Goal: Task Accomplishment & Management: Use online tool/utility

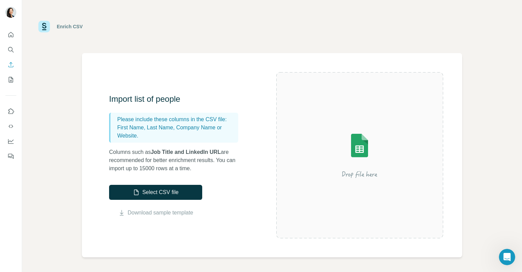
click at [165, 163] on p "Columns such as Job Title and LinkedIn URL are recommended for better enrichmen…" at bounding box center [177, 160] width 136 height 24
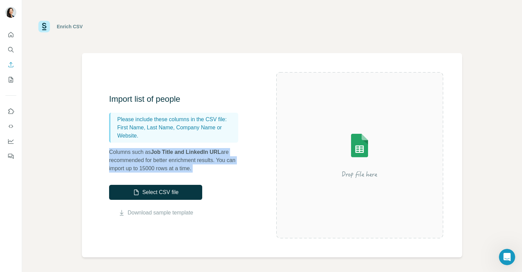
click at [165, 163] on p "Columns such as Job Title and LinkedIn URL are recommended for better enrichmen…" at bounding box center [177, 160] width 136 height 24
click at [179, 155] on p "Columns such as Job Title and LinkedIn URL are recommended for better enrichmen…" at bounding box center [177, 160] width 136 height 24
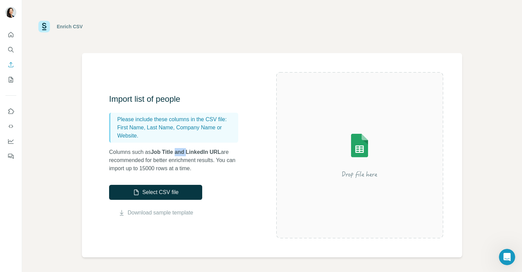
click at [179, 155] on p "Columns such as Job Title and LinkedIn URL are recommended for better enrichmen…" at bounding box center [177, 160] width 136 height 24
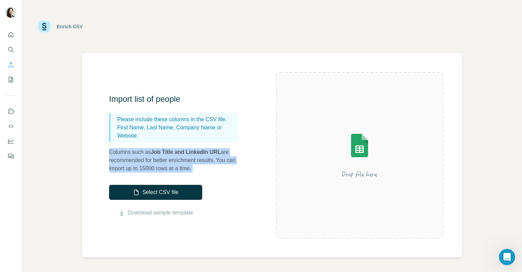
click at [179, 155] on p "Columns such as Job Title and LinkedIn URL are recommended for better enrichmen…" at bounding box center [177, 160] width 136 height 24
click at [172, 171] on p "Columns such as Job Title and LinkedIn URL are recommended for better enrichmen…" at bounding box center [177, 160] width 136 height 24
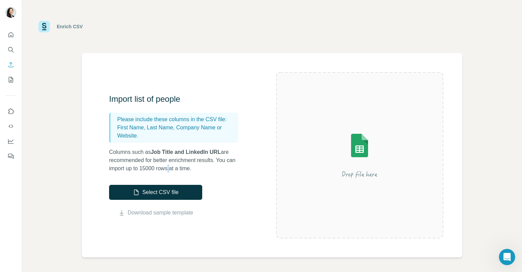
click at [172, 171] on p "Columns such as Job Title and LinkedIn URL are recommended for better enrichmen…" at bounding box center [177, 160] width 136 height 24
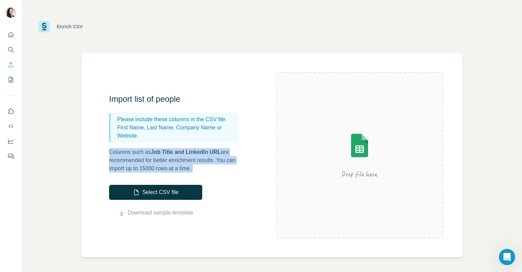
click at [172, 171] on p "Columns such as Job Title and LinkedIn URL are recommended for better enrichmen…" at bounding box center [177, 160] width 136 height 24
click at [201, 155] on p "Columns such as Job Title and LinkedIn URL are recommended for better enrichmen…" at bounding box center [177, 160] width 136 height 24
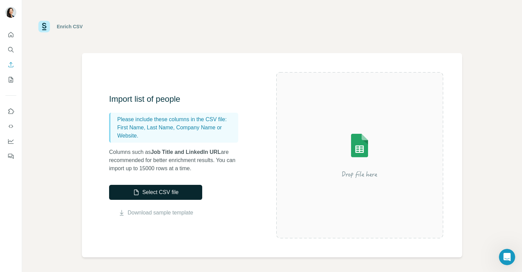
click at [165, 192] on button "Select CSV file" at bounding box center [155, 192] width 93 height 15
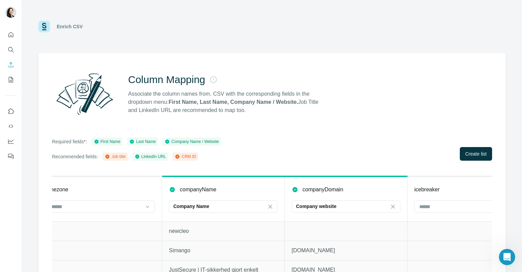
scroll to position [0, 646]
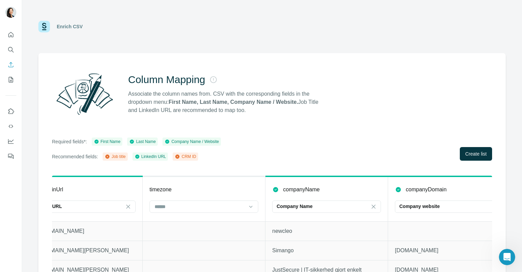
click at [227, 98] on p "Associate the column names from. CSV with the corresponding fields in the dropd…" at bounding box center [226, 102] width 197 height 24
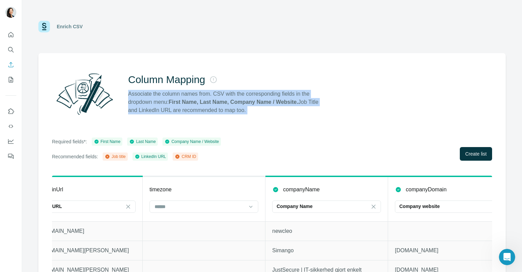
click at [227, 98] on p "Associate the column names from. CSV with the corresponding fields in the dropd…" at bounding box center [226, 102] width 197 height 24
click at [264, 117] on div "Column Mapping Associate the column names from. CSV with the corresponding fiel…" at bounding box center [272, 93] width 440 height 49
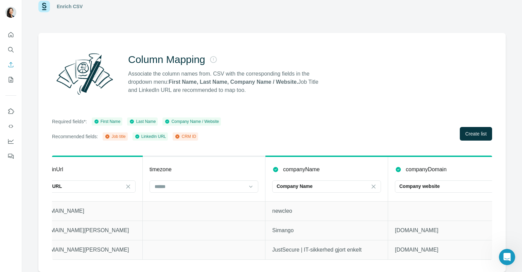
scroll to position [24, 0]
click at [181, 63] on div "Column Mapping Associate the column names from. CSV with the corresponding fiel…" at bounding box center [226, 73] width 197 height 41
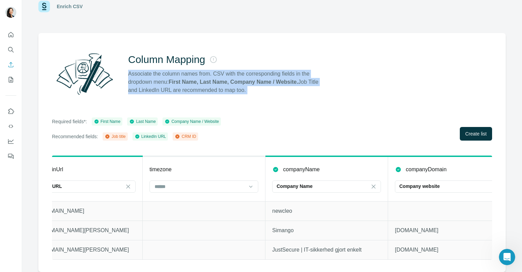
click at [181, 63] on div "Column Mapping Associate the column names from. CSV with the corresponding fiel…" at bounding box center [226, 73] width 197 height 41
